Goal: Information Seeking & Learning: Check status

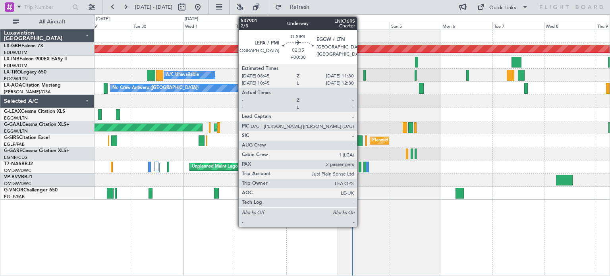
click at [361, 140] on div at bounding box center [359, 140] width 6 height 11
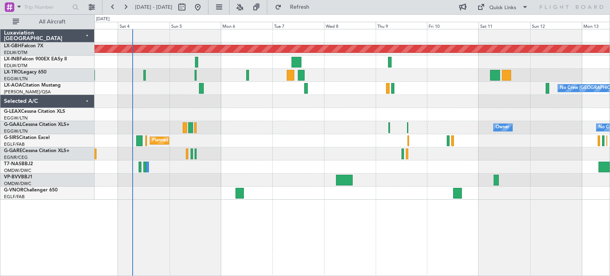
click at [164, 154] on div at bounding box center [352, 153] width 515 height 13
click at [512, 151] on div at bounding box center [352, 153] width 515 height 13
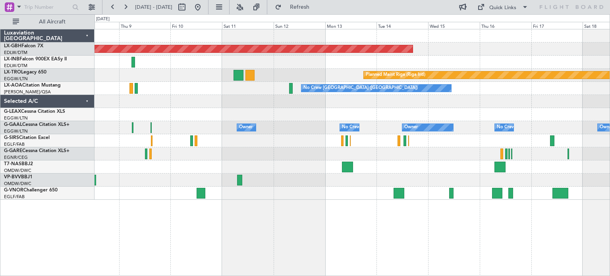
click at [255, 132] on div "Planned Maint Nurnberg Planned Maint [GEOGRAPHIC_DATA] (Riga Intl) No Crew [GEO…" at bounding box center [352, 114] width 515 height 170
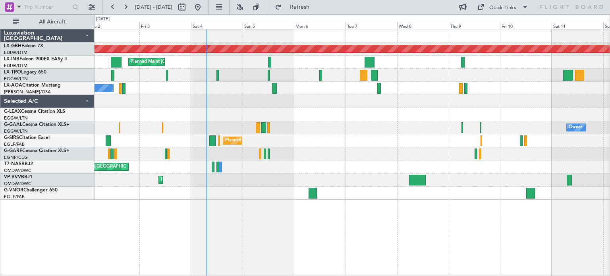
click at [502, 93] on div "Planned Maint Nurnberg Planned Maint [GEOGRAPHIC_DATA] A/C Unavailable Planned …" at bounding box center [352, 114] width 515 height 170
click at [375, 63] on div "Planned Maint Nurnberg Planned Maint [GEOGRAPHIC_DATA] A/C Unavailable Planned …" at bounding box center [352, 114] width 515 height 170
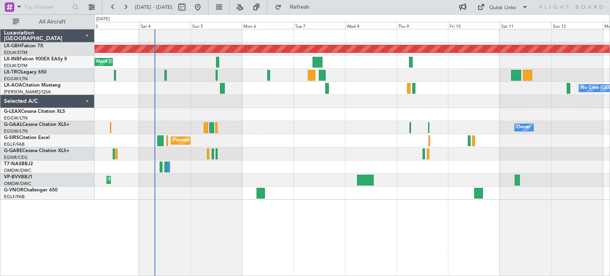
click at [342, 64] on div "Planned Maint Nurnberg Planned Maint [GEOGRAPHIC_DATA] Planned Maint [GEOGRAPHI…" at bounding box center [352, 114] width 515 height 170
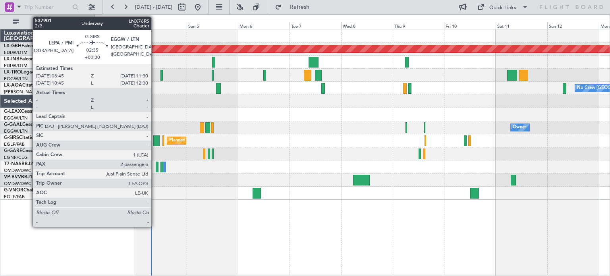
click at [155, 137] on div at bounding box center [156, 140] width 6 height 11
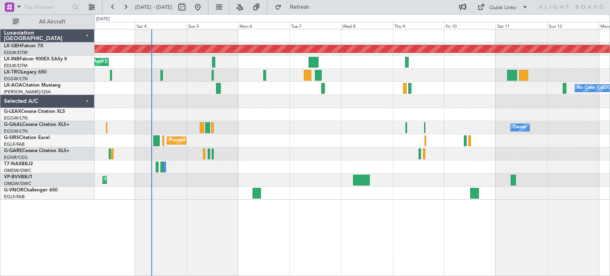
click at [24, 216] on div "Luxaviation [GEOGRAPHIC_DATA] LX-GBH Falcon 7X EDLW/DTM [GEOGRAPHIC_DATA] LX-IN…" at bounding box center [47, 152] width 94 height 247
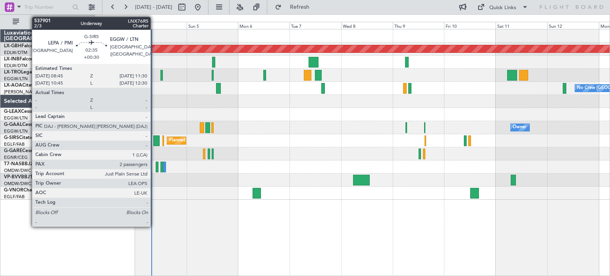
click at [154, 140] on div at bounding box center [156, 140] width 6 height 11
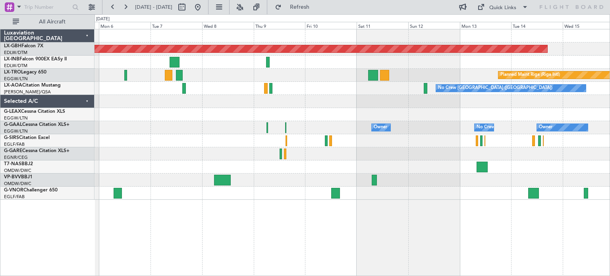
click at [313, 117] on div "Planned Maint Nurnberg Planned Maint [GEOGRAPHIC_DATA] Planned Maint [GEOGRAPHI…" at bounding box center [352, 114] width 515 height 170
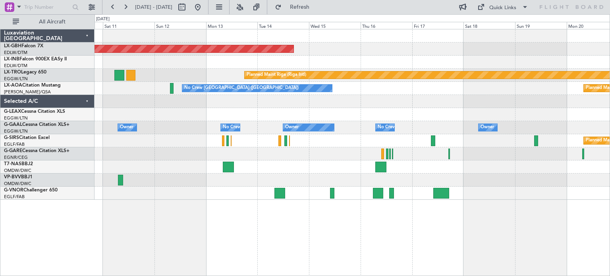
click at [302, 149] on div "Planned Maint Nurnberg Planned Maint [GEOGRAPHIC_DATA] (Riga Intl) No Crew [GEO…" at bounding box center [352, 114] width 515 height 170
